Goal: Task Accomplishment & Management: Manage account settings

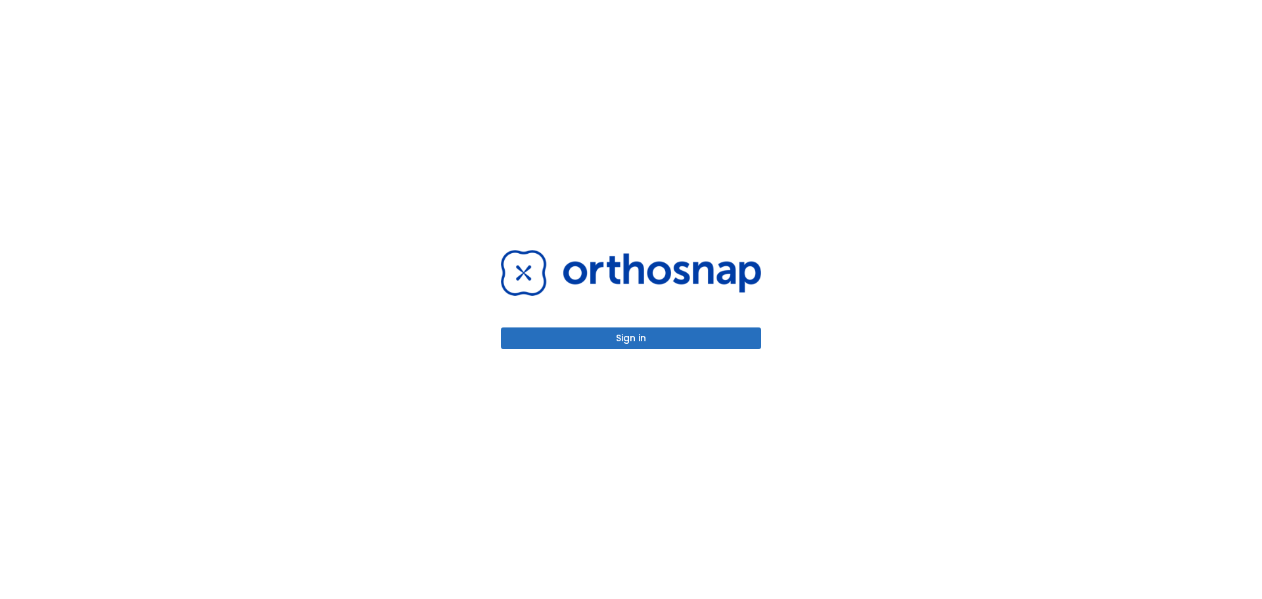
click at [719, 343] on button "Sign in" at bounding box center [631, 338] width 260 height 22
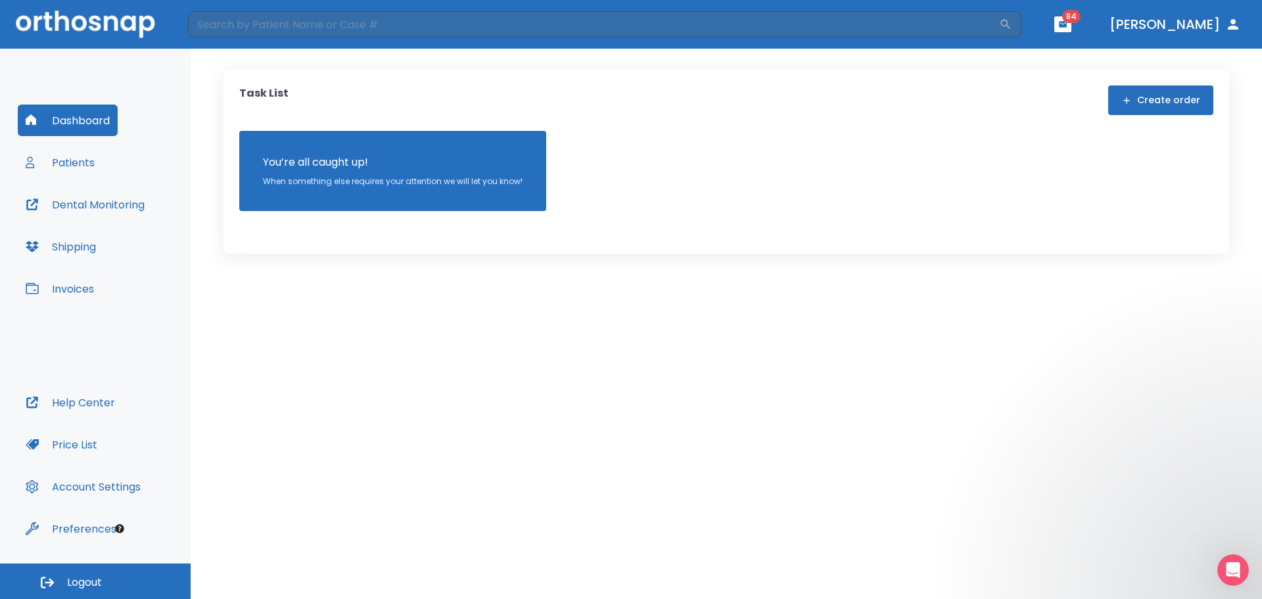
click at [71, 162] on button "Patients" at bounding box center [60, 163] width 85 height 32
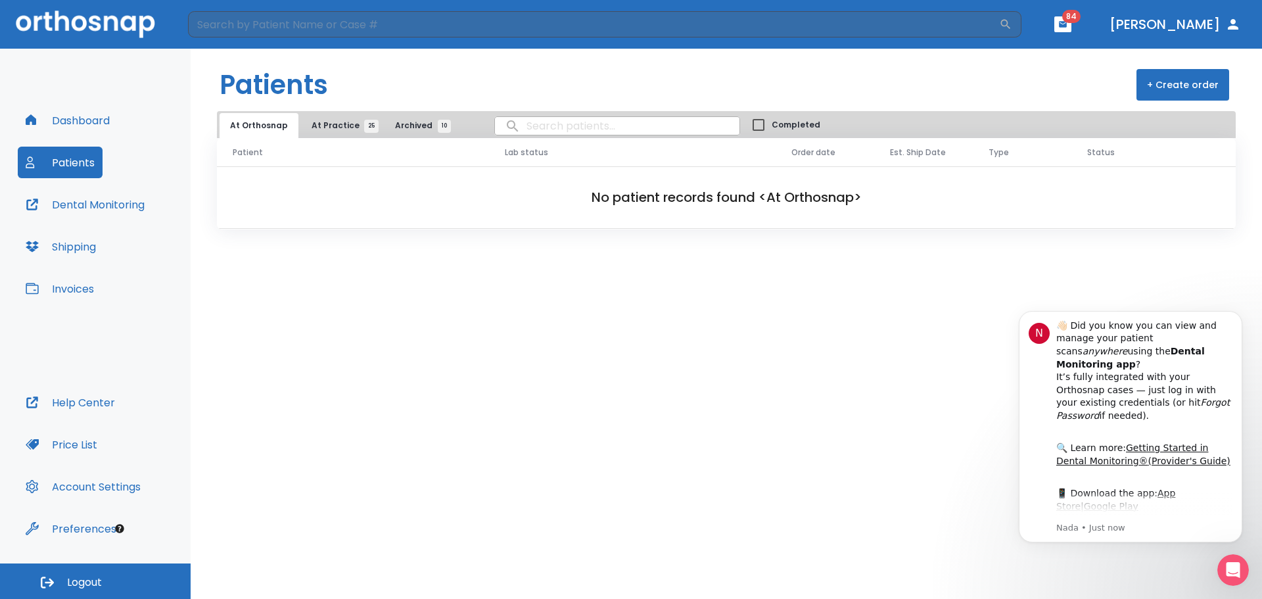
click at [325, 126] on span "At Practice 25" at bounding box center [342, 126] width 60 height 12
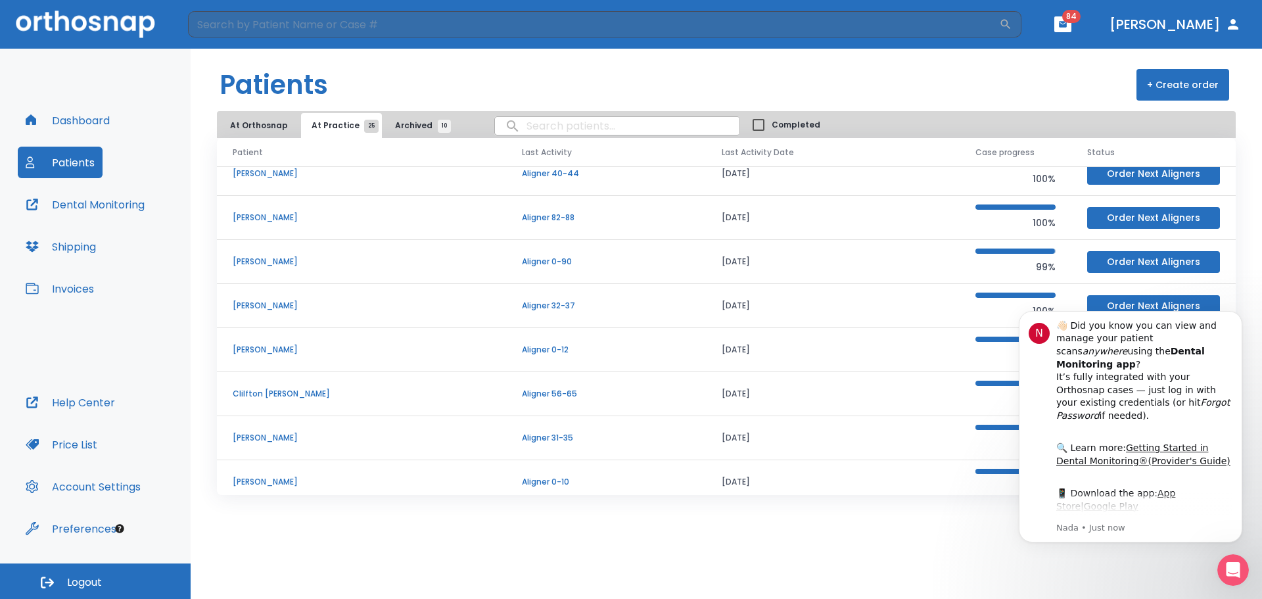
scroll to position [112, 0]
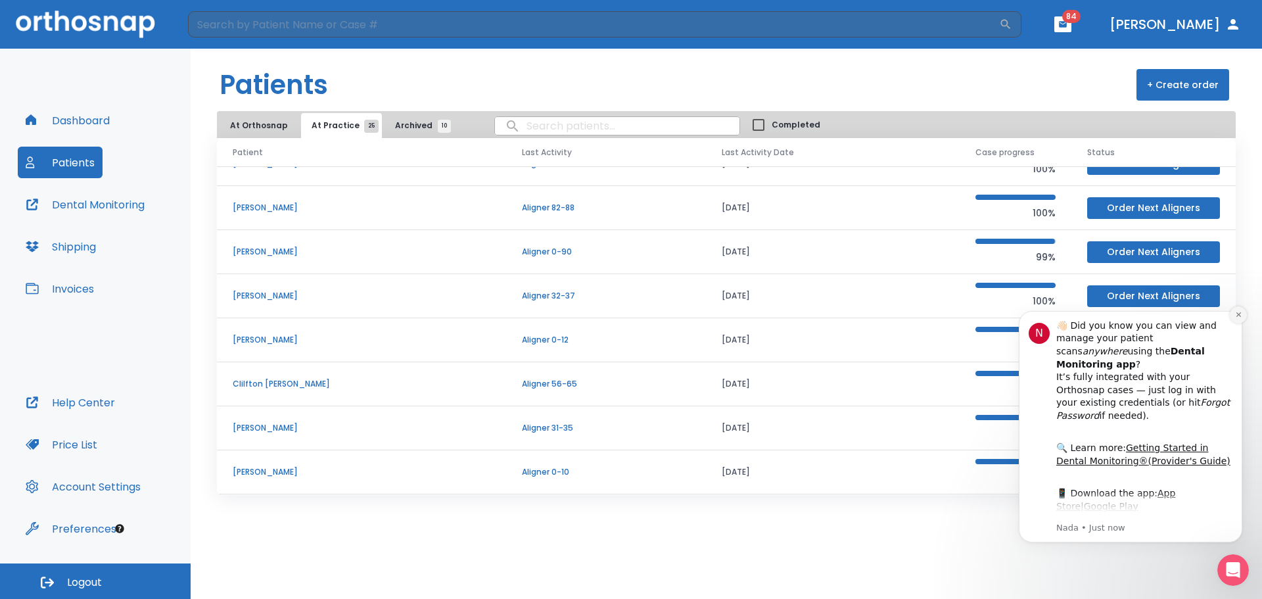
click at [1236, 318] on icon "Dismiss notification" at bounding box center [1239, 314] width 7 height 7
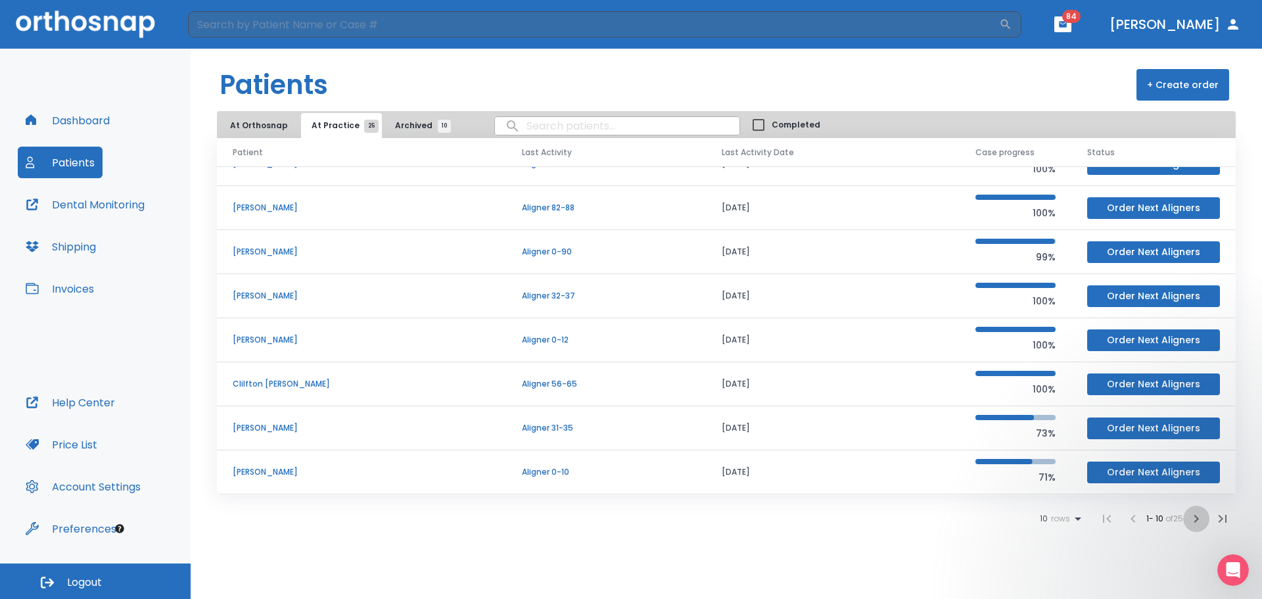
click at [1197, 519] on icon "button" at bounding box center [1197, 519] width 16 height 16
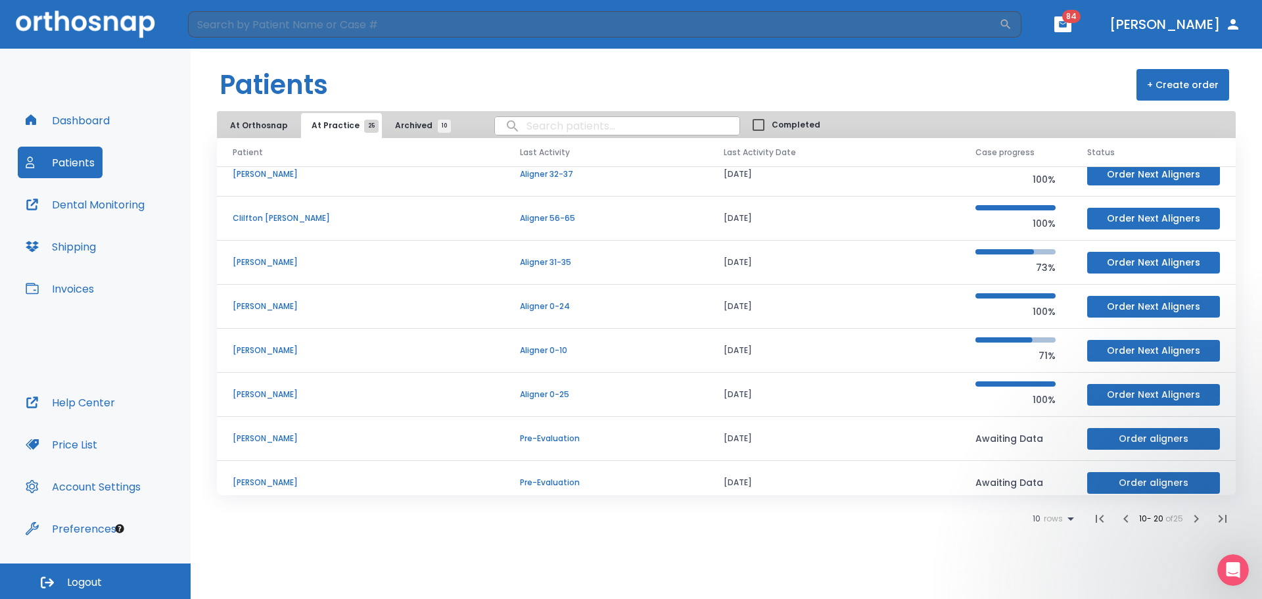
scroll to position [112, 0]
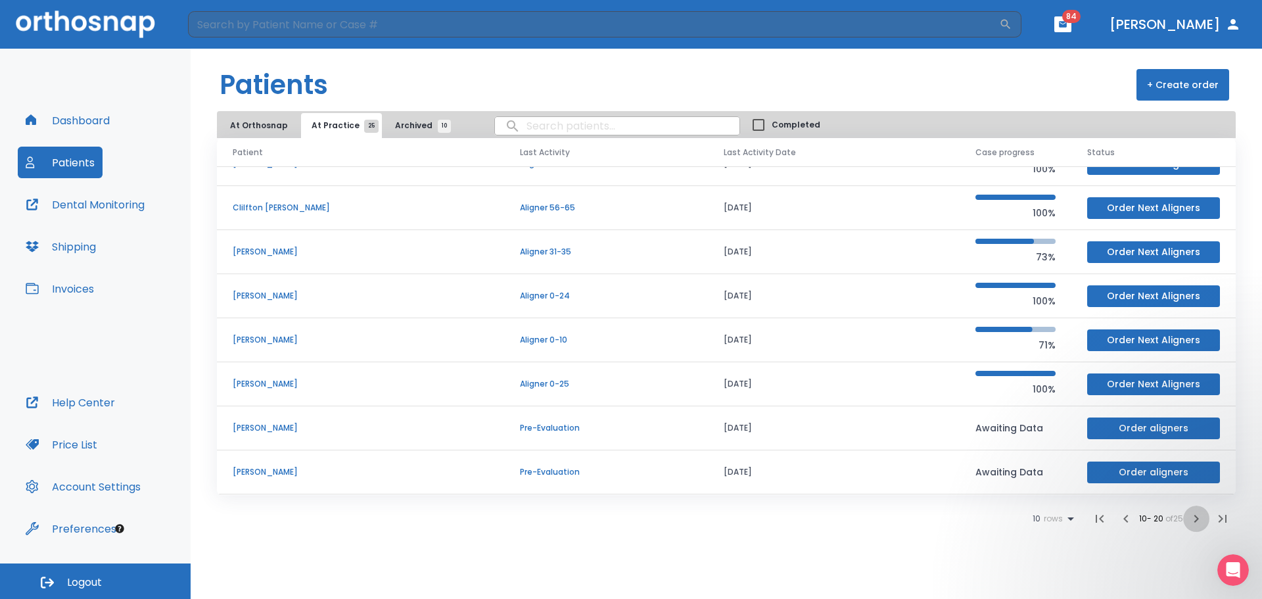
click at [1193, 519] on icon "button" at bounding box center [1197, 519] width 16 height 16
